Goal: Download file/media

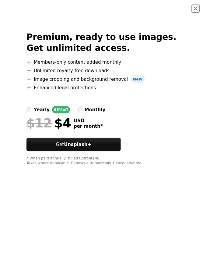
click at [196, 8] on button "An X shape" at bounding box center [195, 8] width 7 height 7
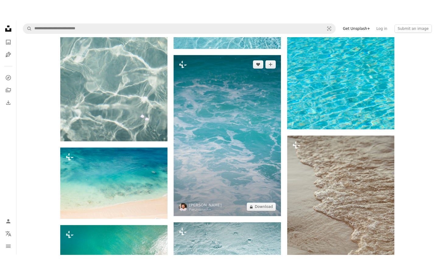
scroll to position [919, 0]
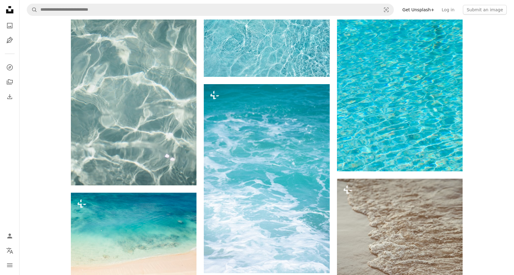
drag, startPoint x: 17, startPoint y: 190, endPoint x: 26, endPoint y: 189, distance: 9.2
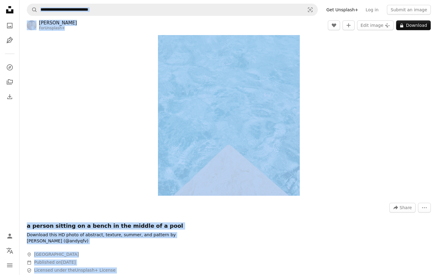
scroll to position [0, 0]
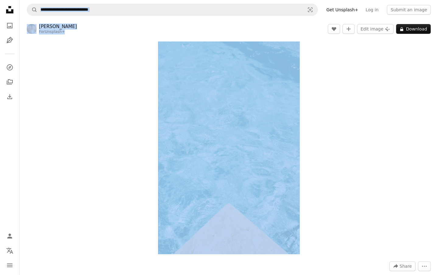
click at [133, 38] on header "[PERSON_NAME] For Unsplash+ A heart A plus sign Edit image Plus sign for Unspla…" at bounding box center [228, 28] width 418 height 19
click at [11, 11] on icon "Unsplash logo Unsplash Home" at bounding box center [10, 10] width 12 height 12
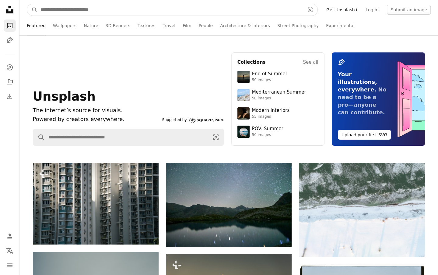
click at [76, 9] on input "Find visuals sitewide" at bounding box center [169, 10] width 265 height 12
type input "******"
click button "A magnifying glass" at bounding box center [32, 10] width 10 height 12
